Goal: Book appointment/travel/reservation

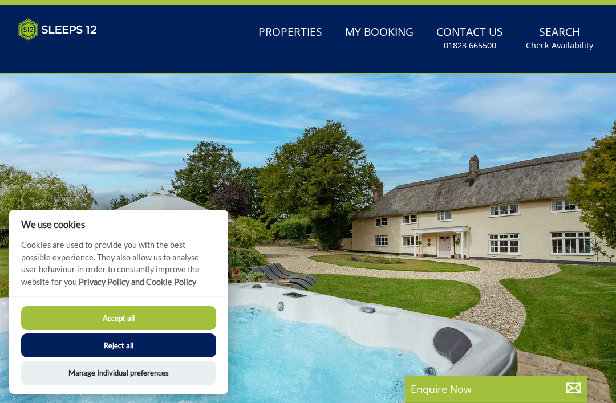
click at [244, 122] on div at bounding box center [308, 246] width 616 height 345
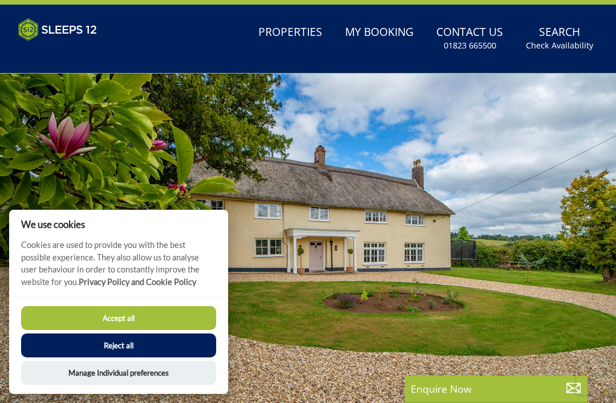
click at [135, 372] on button "Manage Individual preferences" at bounding box center [118, 373] width 195 height 24
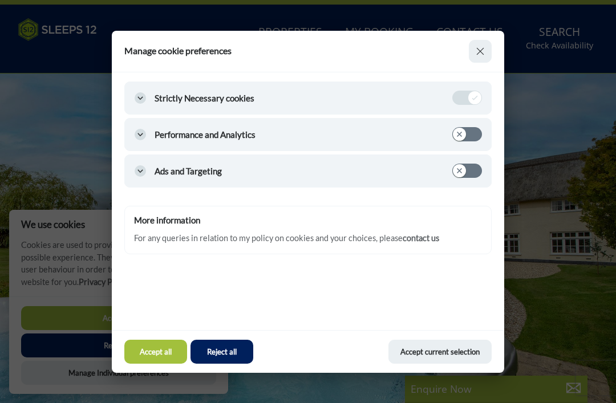
click at [414, 353] on button "Accept current selection" at bounding box center [440, 352] width 103 height 24
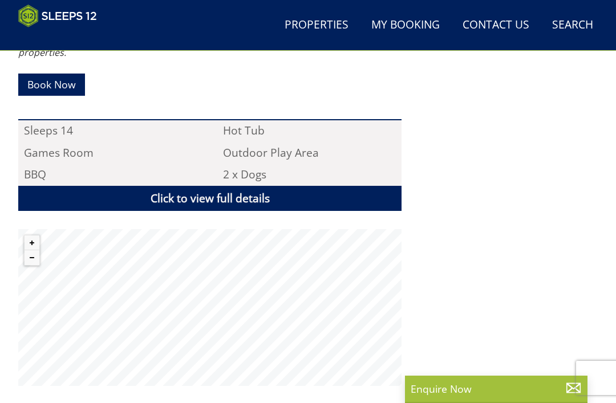
scroll to position [817, 0]
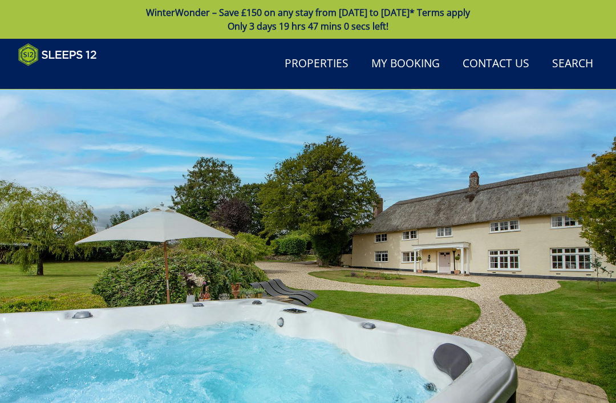
scroll to position [387, 0]
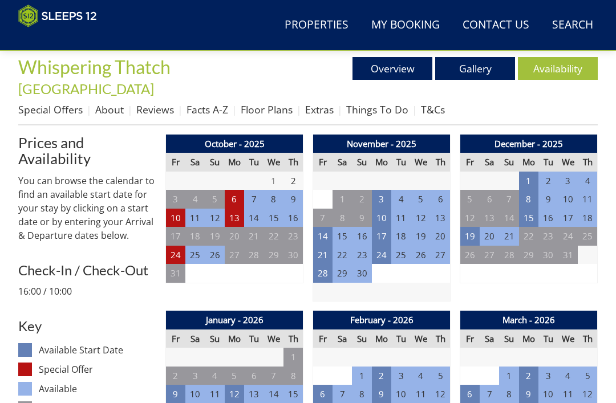
click at [385, 190] on td "3" at bounding box center [381, 199] width 19 height 19
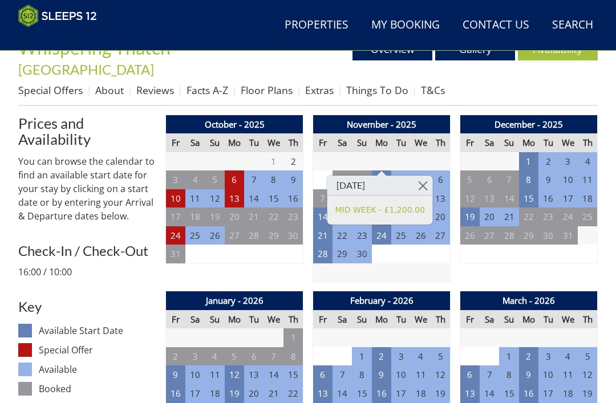
scroll to position [406, 0]
click at [412, 245] on td "3" at bounding box center [420, 254] width 19 height 19
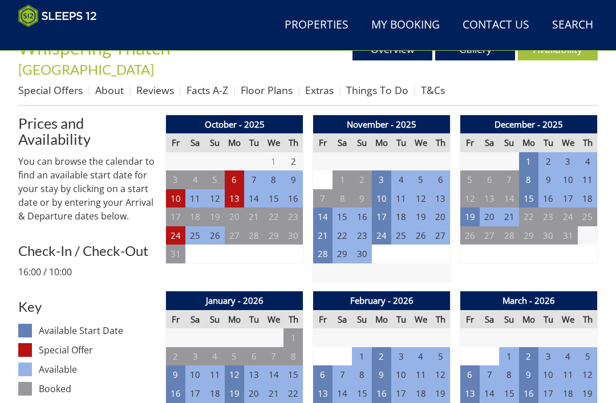
click at [390, 171] on td "3" at bounding box center [381, 180] width 19 height 19
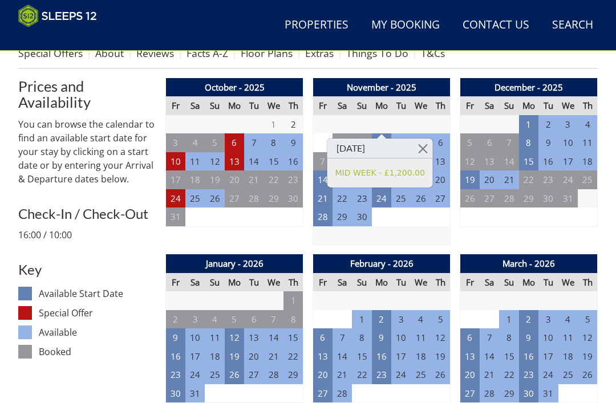
scroll to position [445, 0]
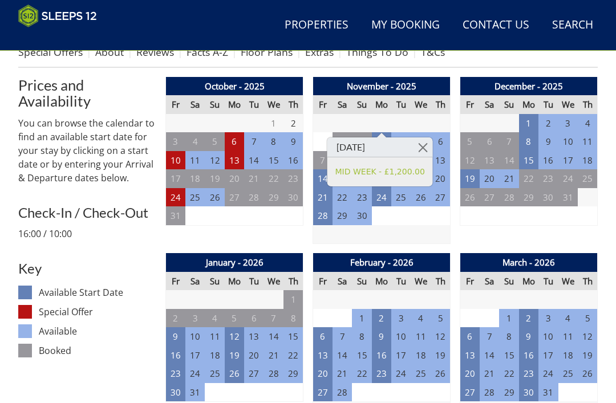
click at [44, 205] on h3 "Check-In / Check-Out" at bounding box center [87, 212] width 138 height 15
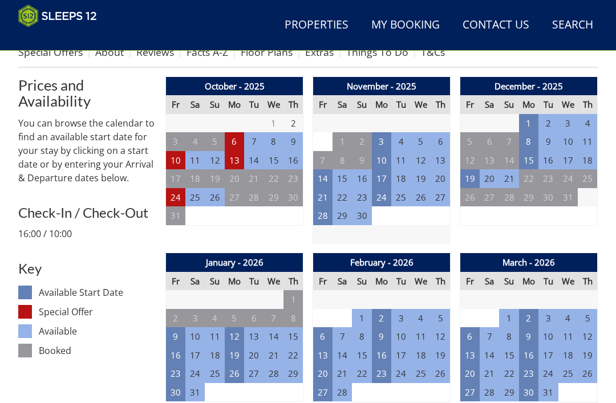
click at [50, 205] on h3 "Check-In / Check-Out" at bounding box center [87, 212] width 138 height 15
click at [47, 205] on h3 "Check-In / Check-Out" at bounding box center [87, 212] width 138 height 15
click at [386, 132] on td "3" at bounding box center [381, 141] width 19 height 19
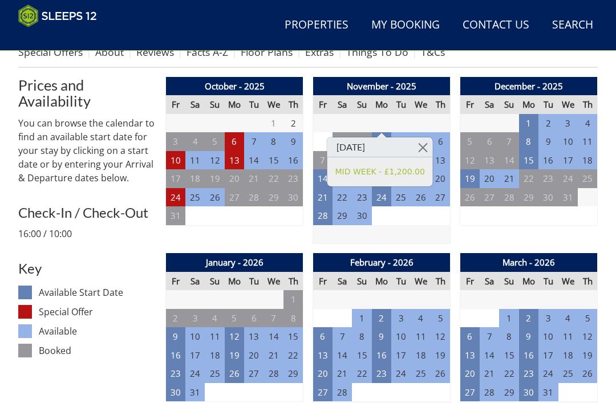
click at [119, 205] on h3 "Check-In / Check-Out" at bounding box center [87, 212] width 138 height 15
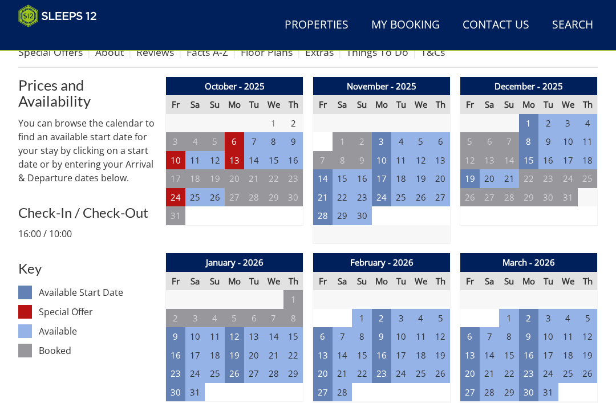
click at [386, 151] on td "10" at bounding box center [381, 160] width 19 height 19
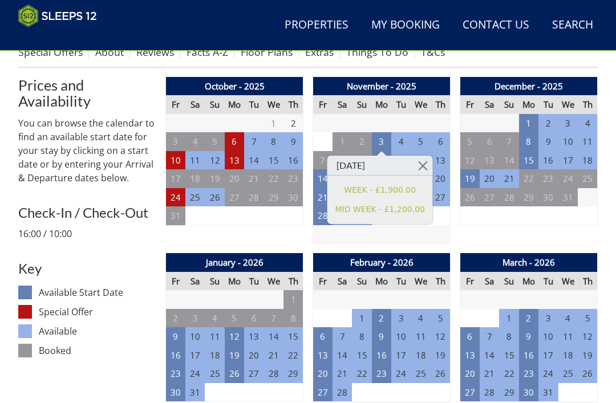
click at [431, 164] on link at bounding box center [423, 166] width 20 height 20
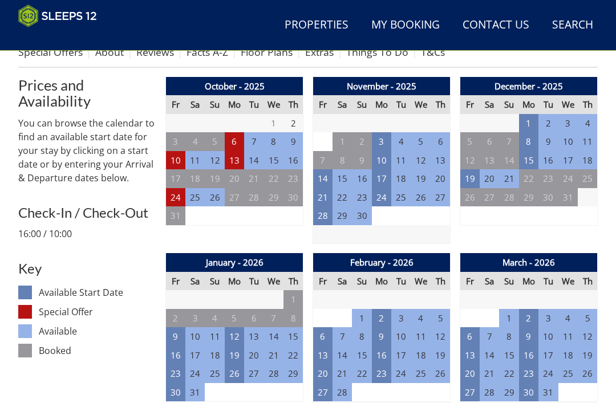
click at [385, 132] on td "3" at bounding box center [381, 141] width 19 height 19
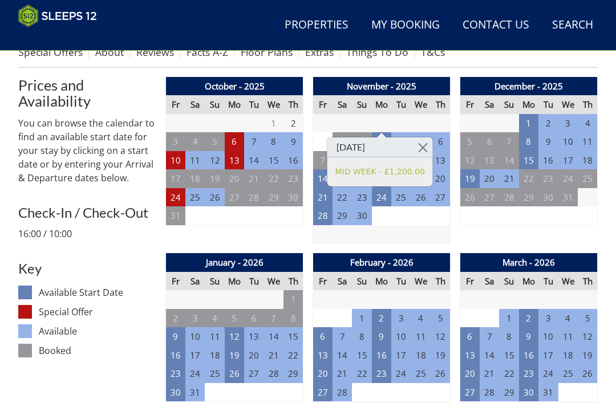
click at [124, 205] on h3 "Check-In / Check-Out" at bounding box center [87, 212] width 138 height 15
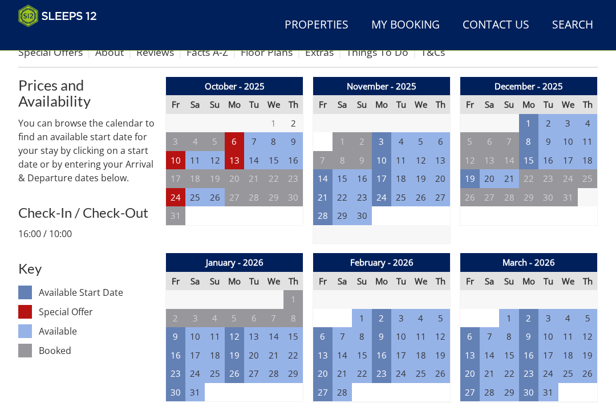
click at [385, 132] on td "3" at bounding box center [381, 141] width 19 height 19
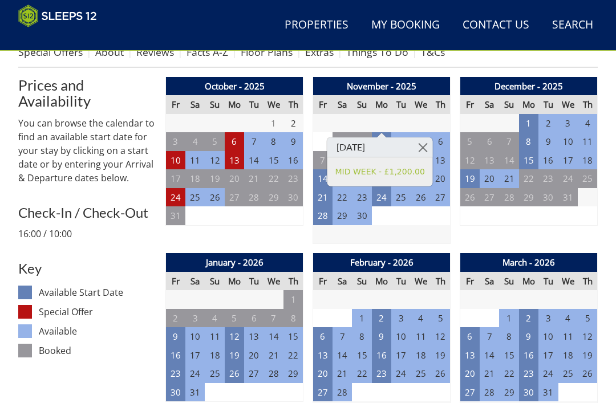
click at [404, 132] on td "4" at bounding box center [401, 141] width 19 height 19
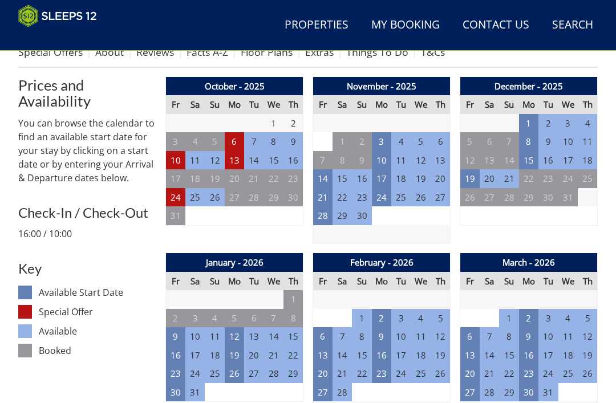
click at [403, 132] on td "4" at bounding box center [401, 141] width 19 height 19
click at [386, 132] on td "3" at bounding box center [381, 141] width 19 height 19
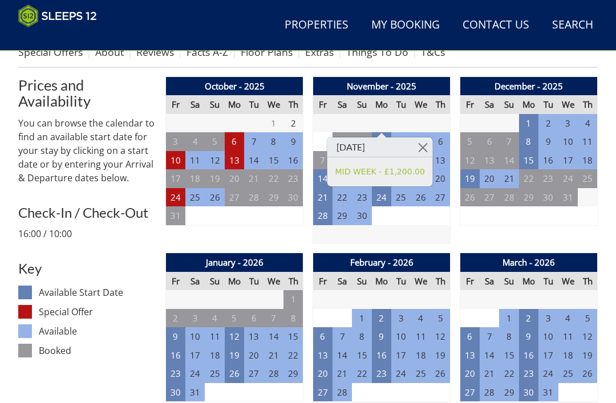
click at [396, 114] on td "28" at bounding box center [401, 123] width 19 height 19
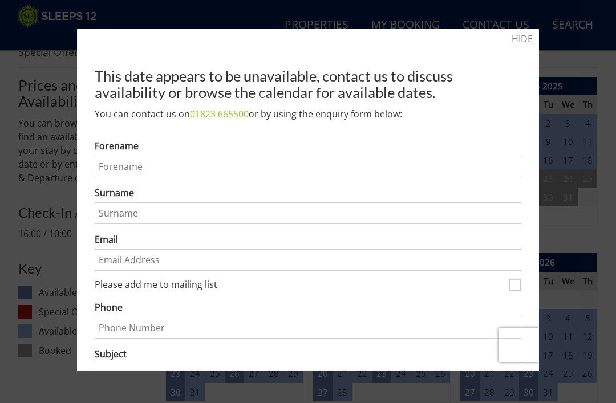
click at [31, 235] on div at bounding box center [308, 201] width 616 height 403
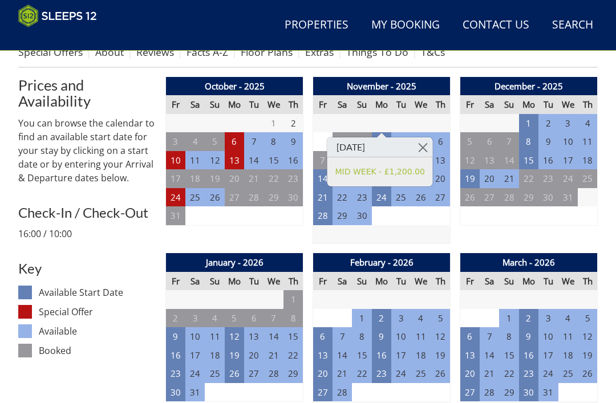
click at [407, 207] on td "2" at bounding box center [401, 216] width 19 height 19
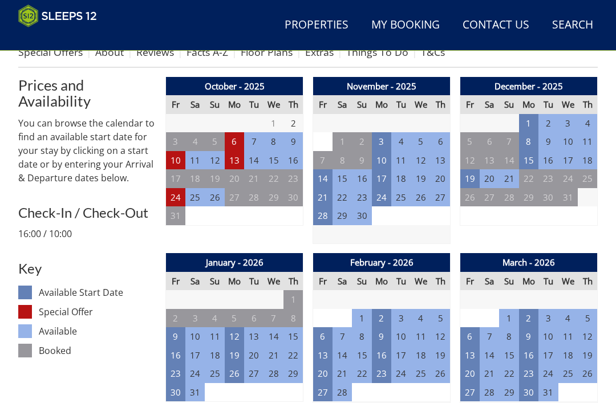
click at [388, 151] on td "10" at bounding box center [381, 160] width 19 height 19
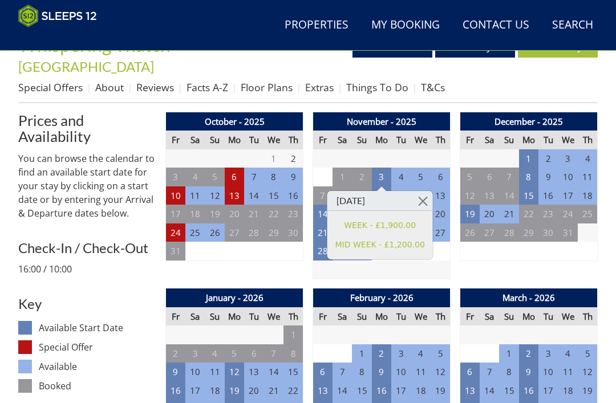
scroll to position [410, 0]
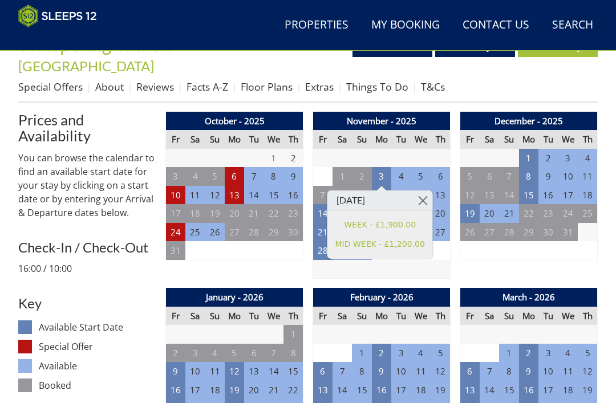
click at [385, 167] on td "3" at bounding box center [381, 176] width 19 height 19
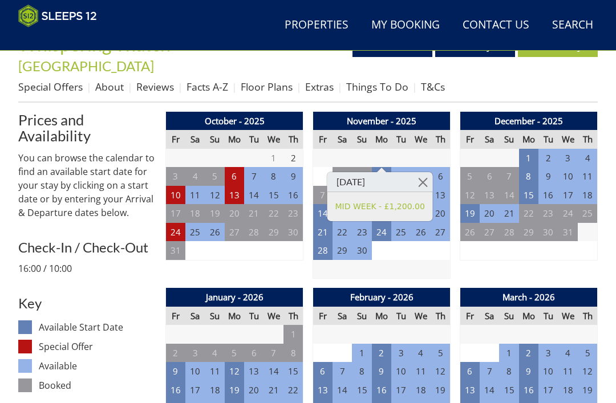
click at [236, 223] on td "27" at bounding box center [234, 232] width 19 height 19
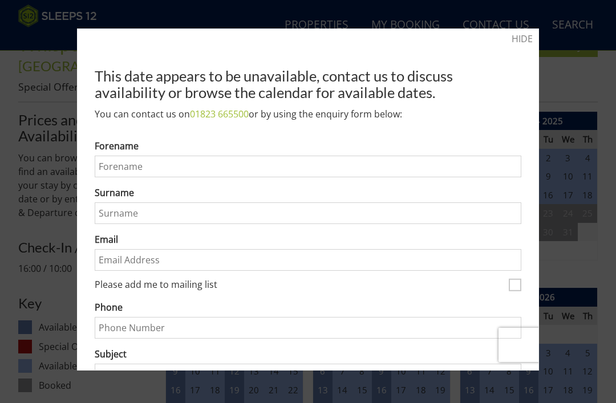
click at [41, 273] on div at bounding box center [308, 201] width 616 height 403
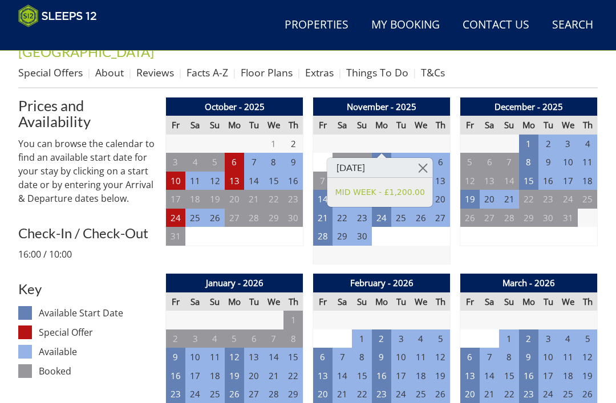
scroll to position [425, 0]
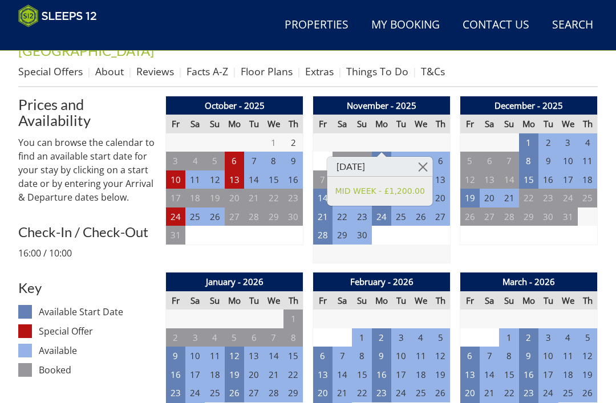
click at [414, 226] on td "3" at bounding box center [420, 235] width 19 height 19
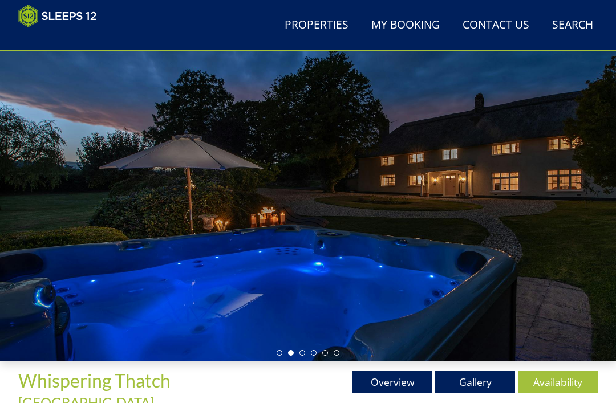
scroll to position [72, 0]
